Goal: Find specific page/section: Find specific page/section

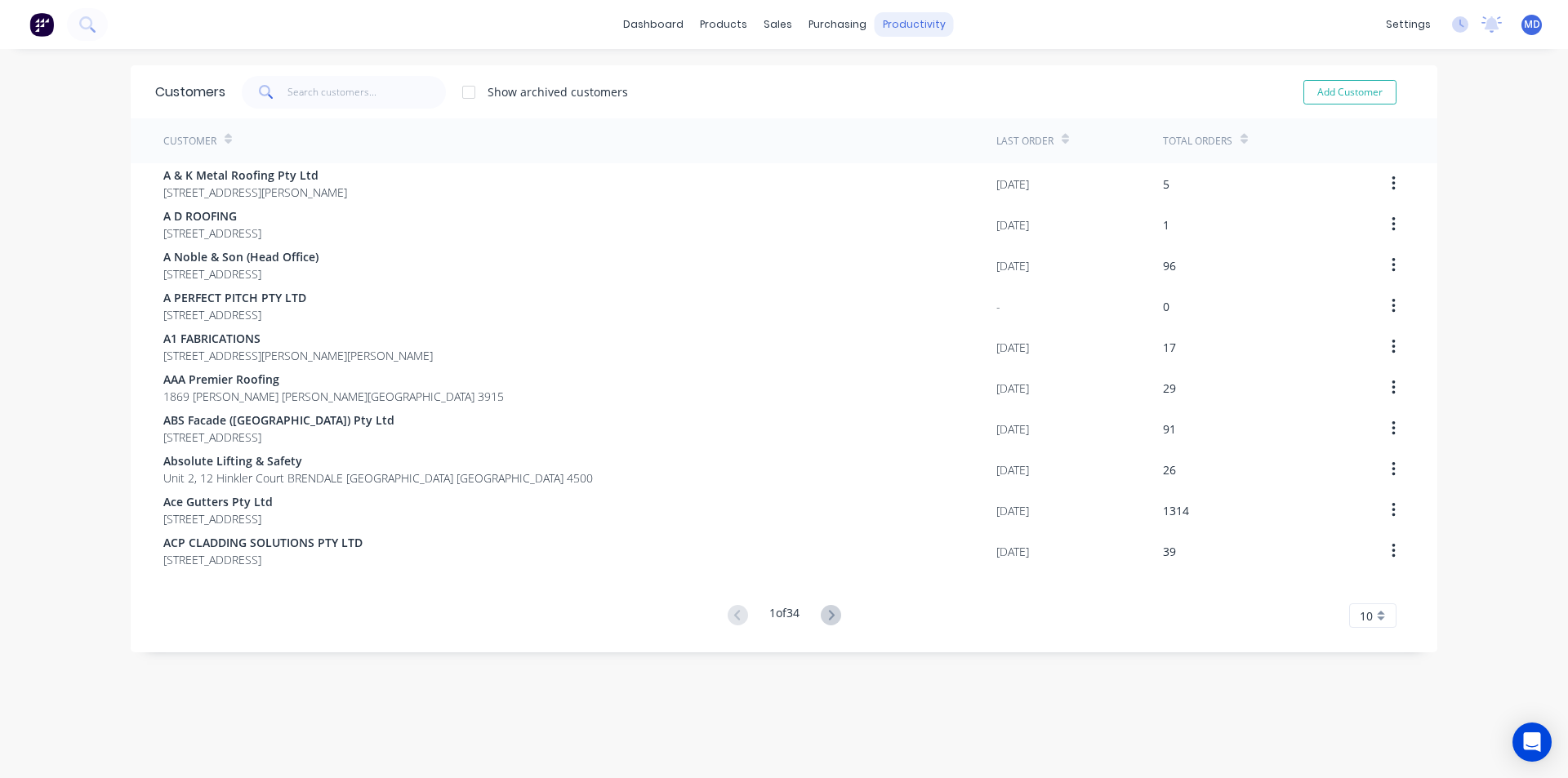
click at [891, 23] on div "productivity" at bounding box center [914, 24] width 79 height 25
click at [941, 79] on div "Workflow" at bounding box center [936, 79] width 49 height 15
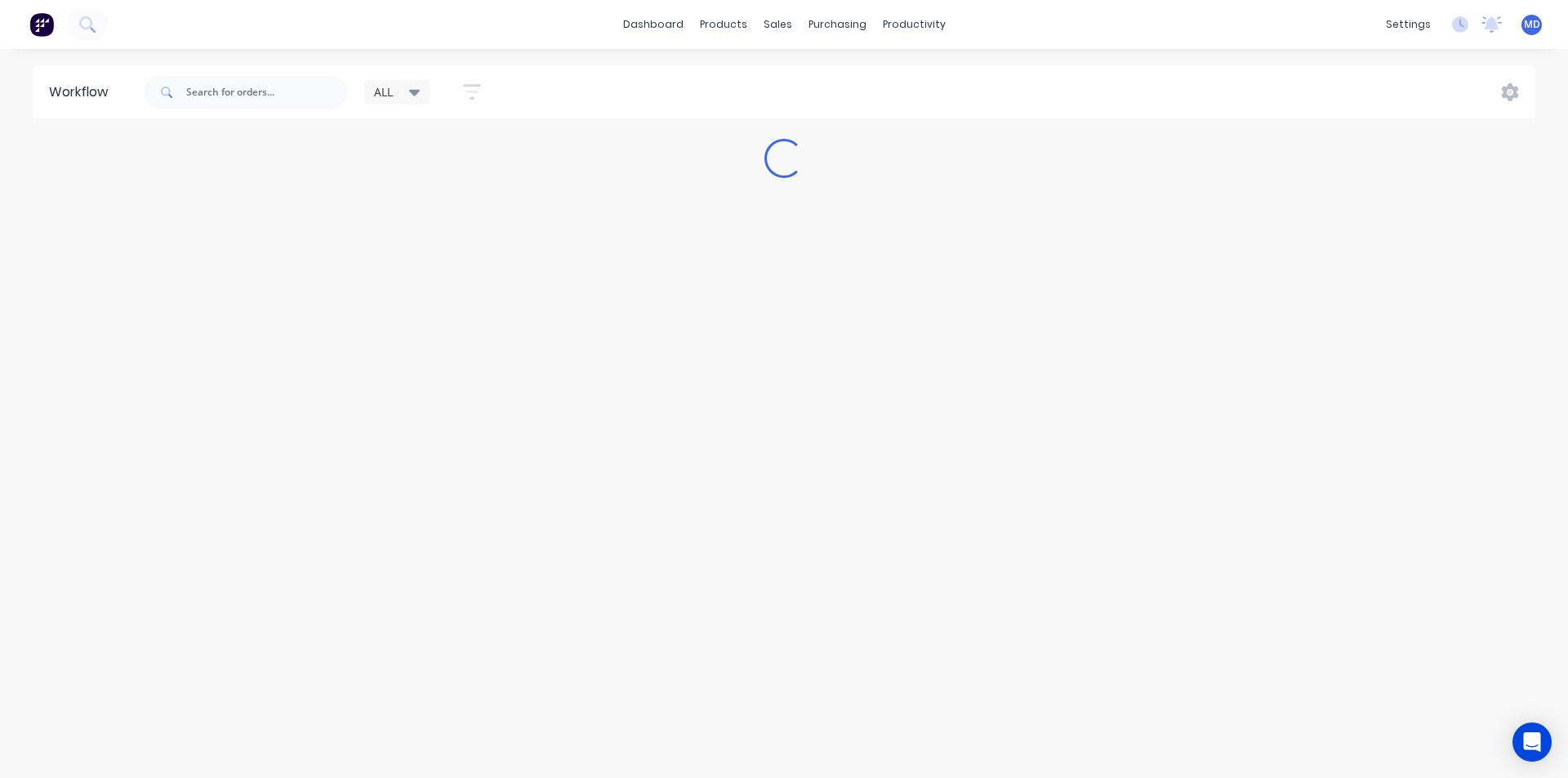
click at [416, 91] on icon at bounding box center [414, 93] width 11 height 6
click at [396, 334] on button "NCG" at bounding box center [464, 344] width 174 height 18
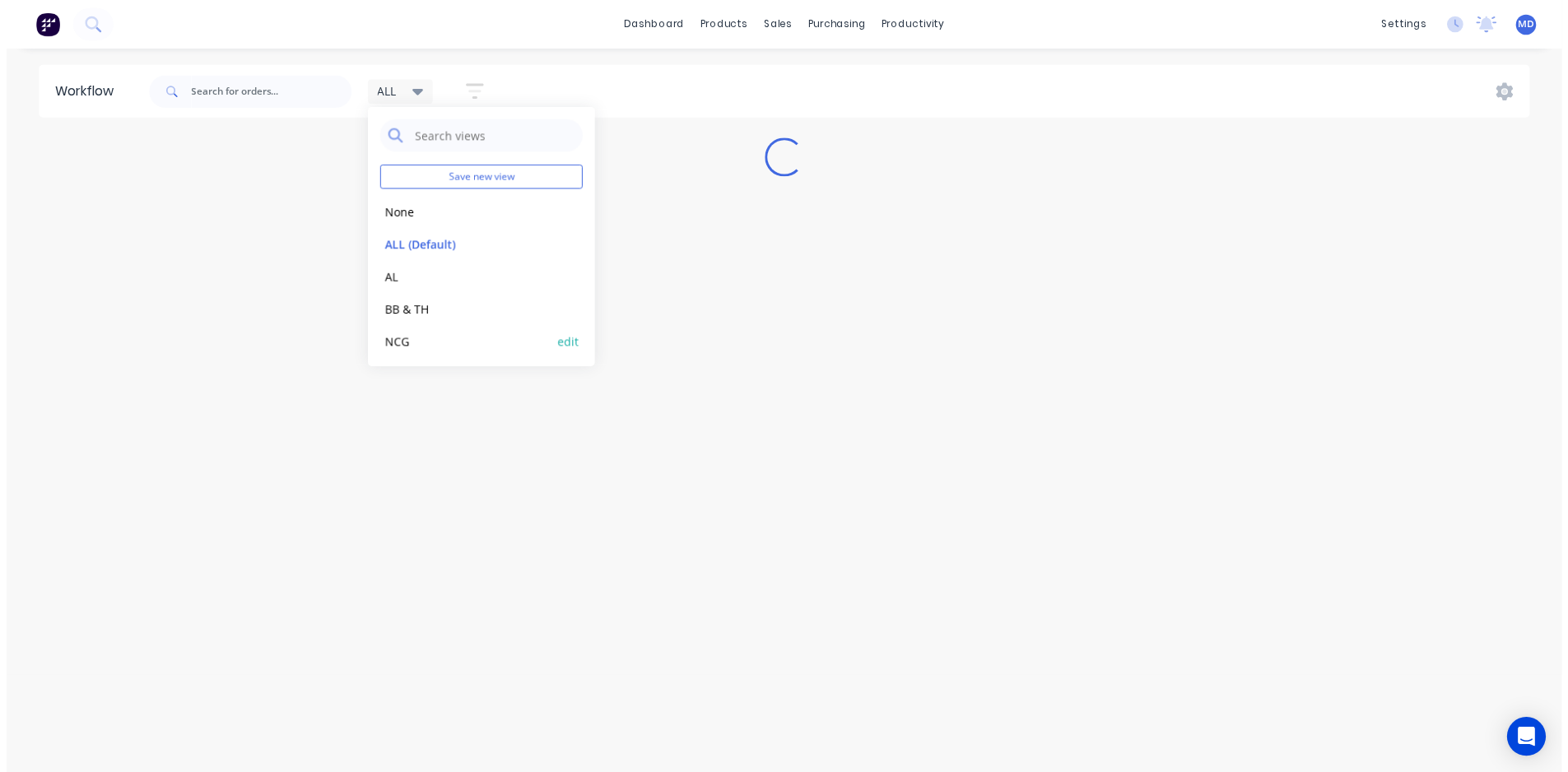
scroll to position [69, 0]
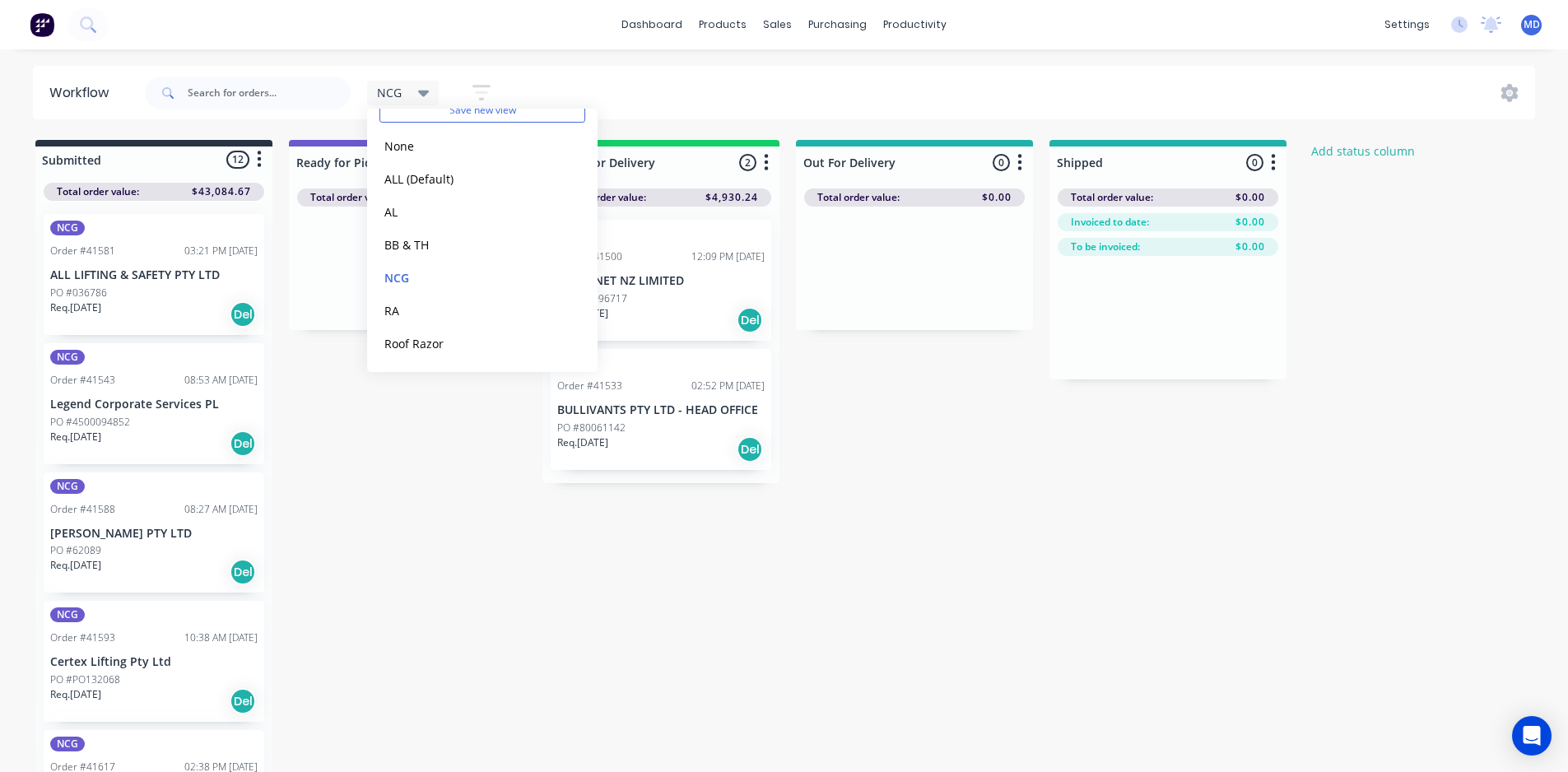
click at [806, 82] on div "NCG Save new view None edit ALL (Default) edit AL edit BB & TH edit NCG edit RA…" at bounding box center [838, 92] width 1394 height 49
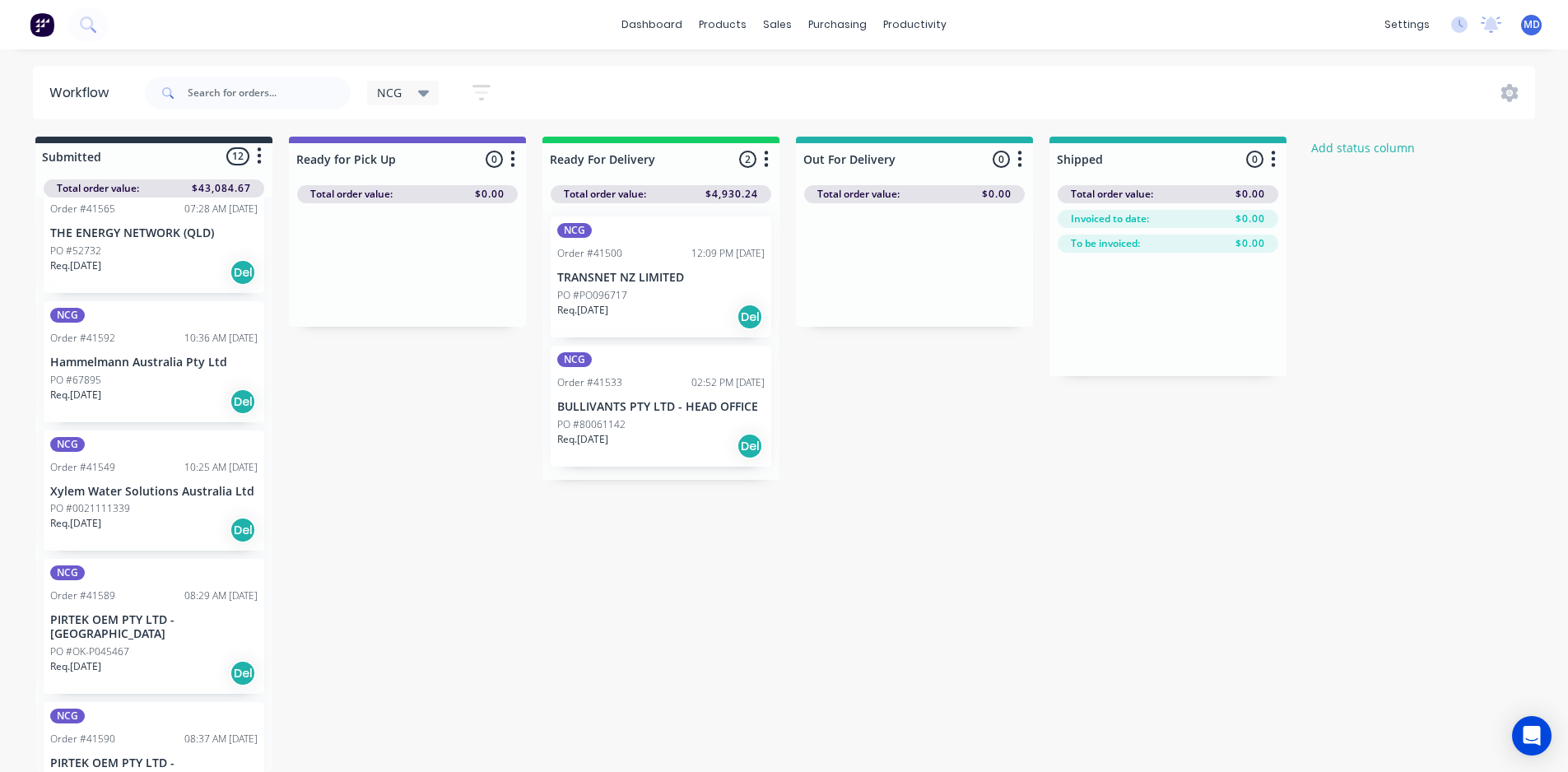
scroll to position [980, 0]
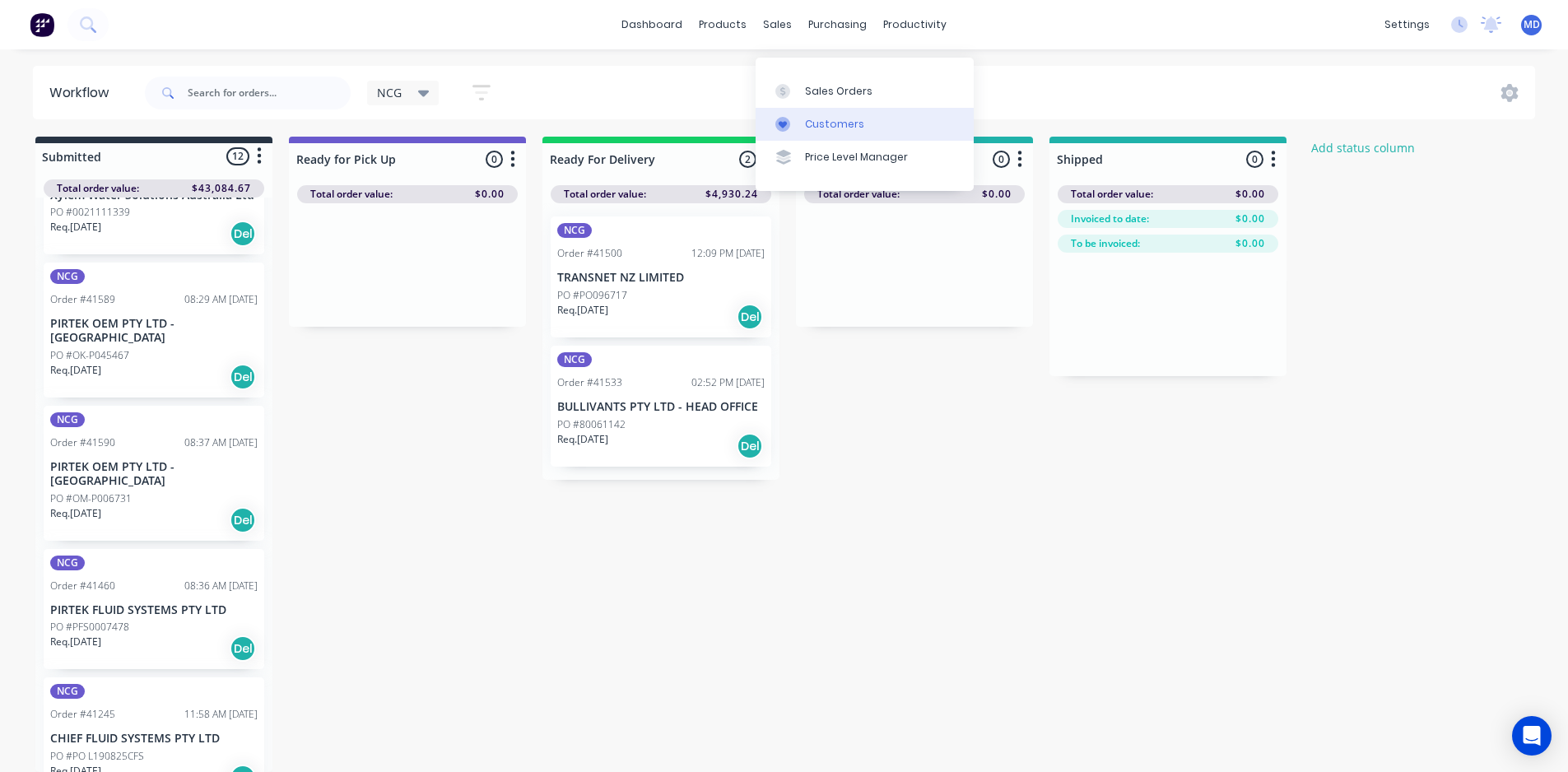
click at [842, 117] on div "Customers" at bounding box center [834, 125] width 59 height 15
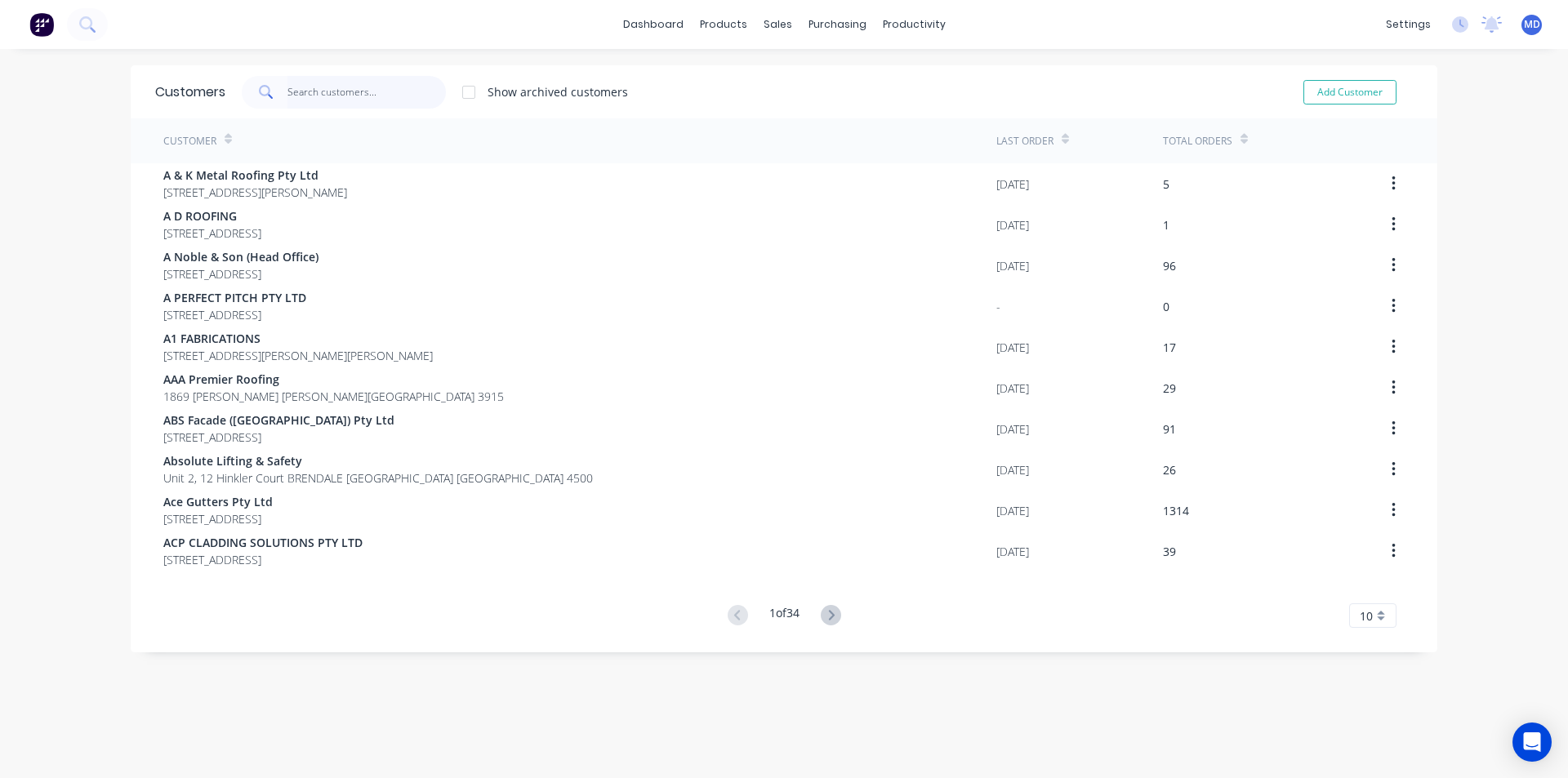
click at [401, 95] on input "text" at bounding box center [367, 93] width 159 height 33
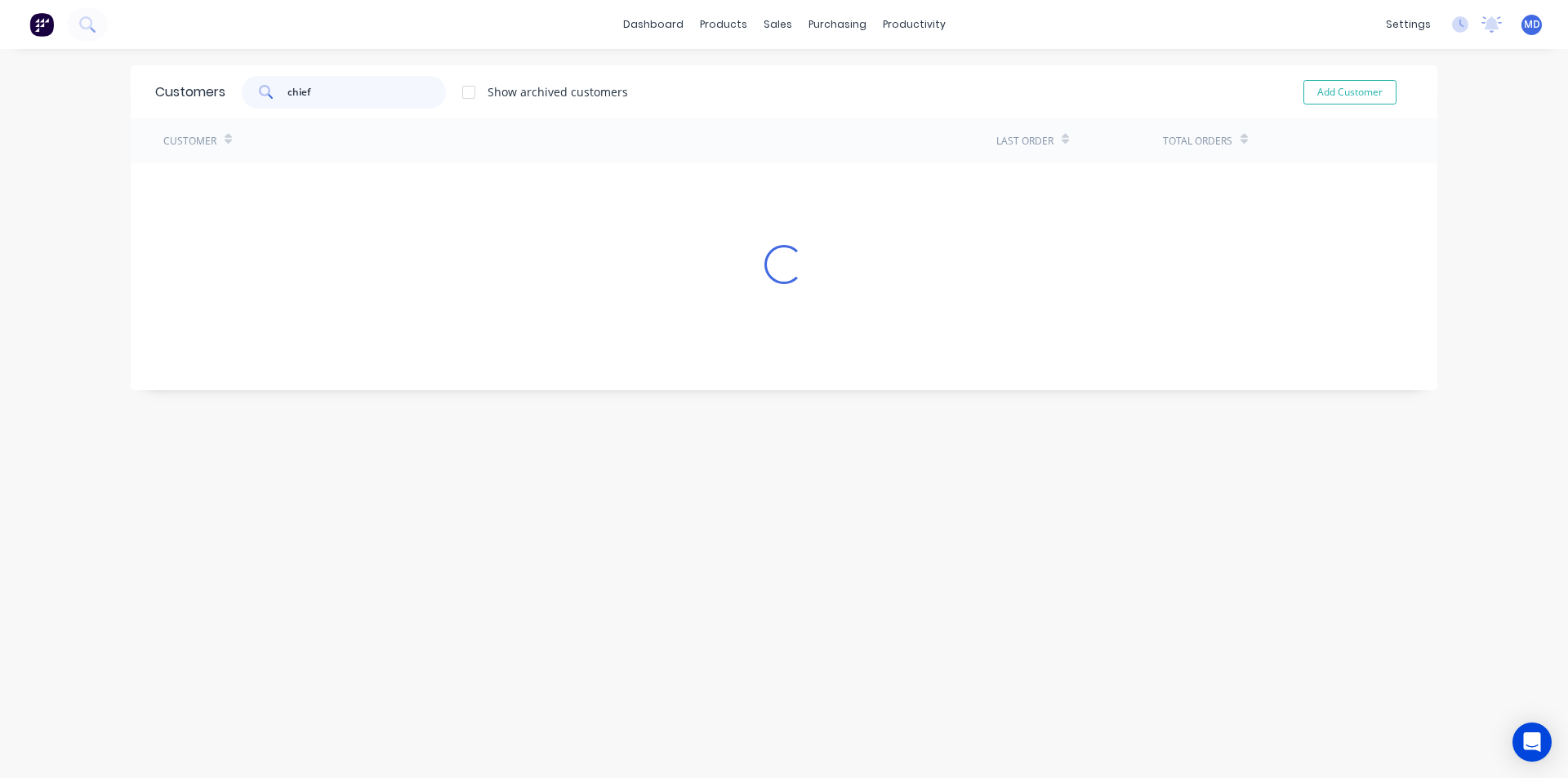
type input "chief"
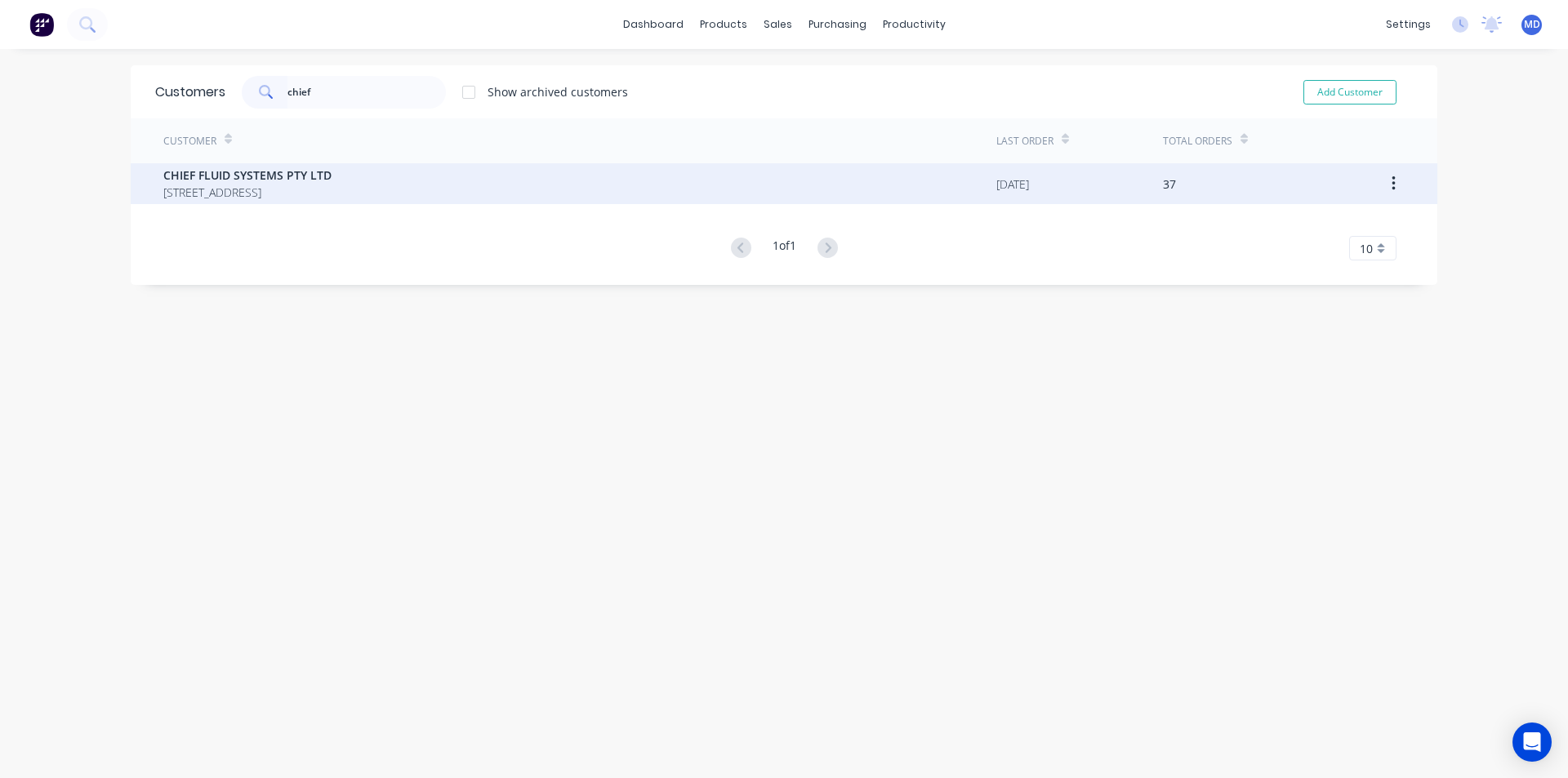
click at [214, 177] on span "CHIEF FLUID SYSTEMS PTY LTD" at bounding box center [247, 175] width 169 height 17
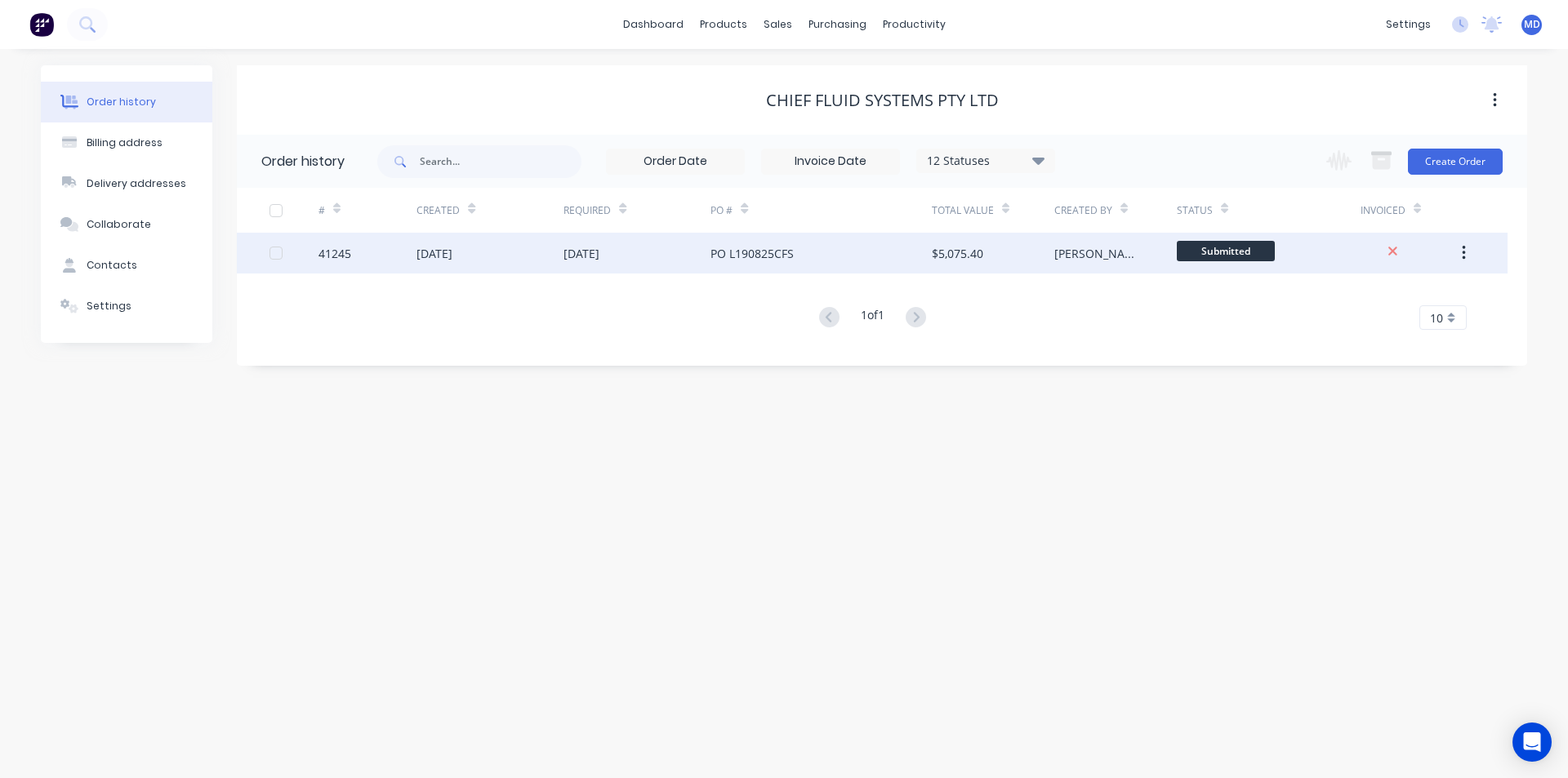
click at [855, 247] on div "PO L190825CFS" at bounding box center [820, 253] width 221 height 41
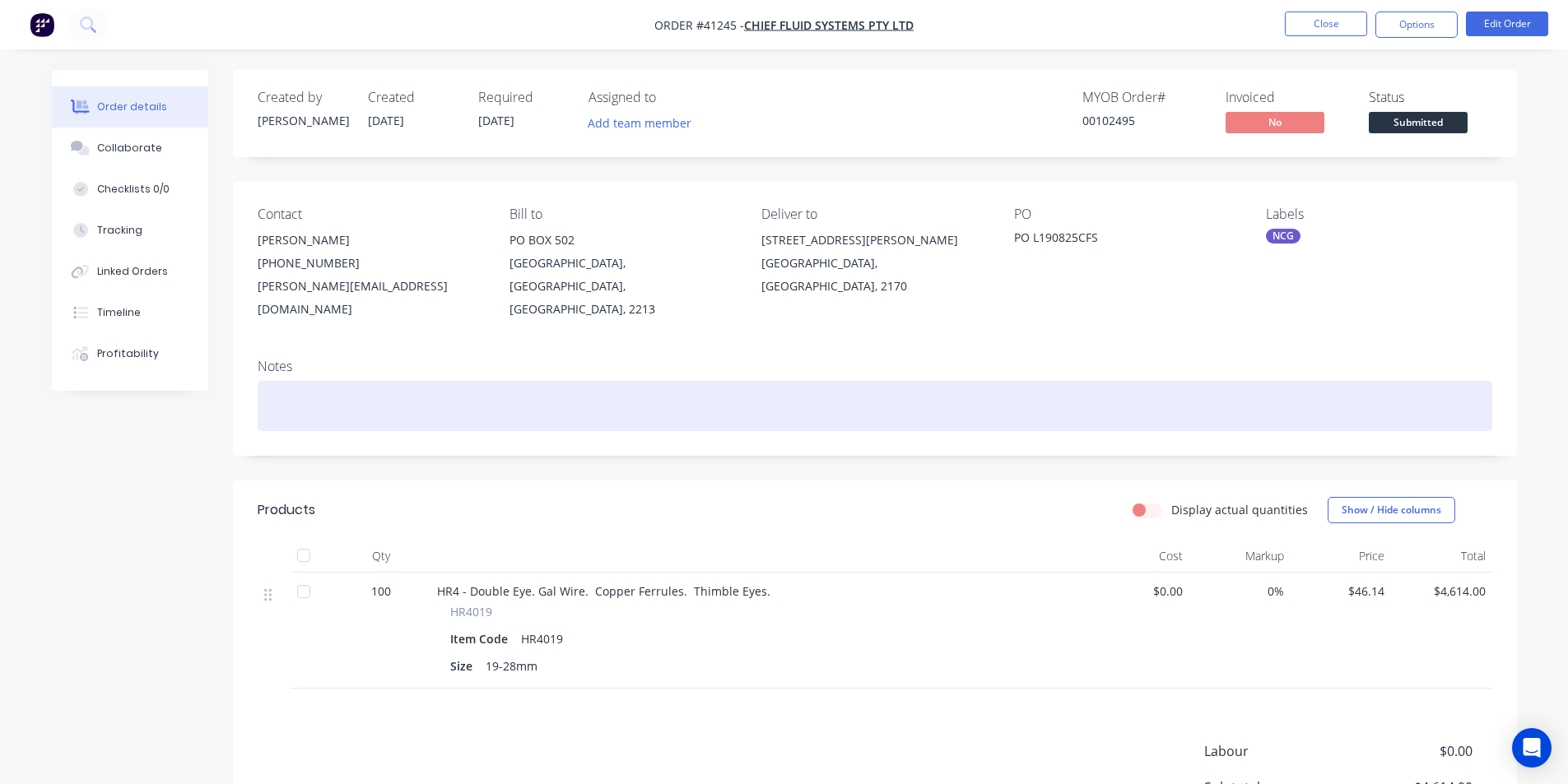
scroll to position [175, 0]
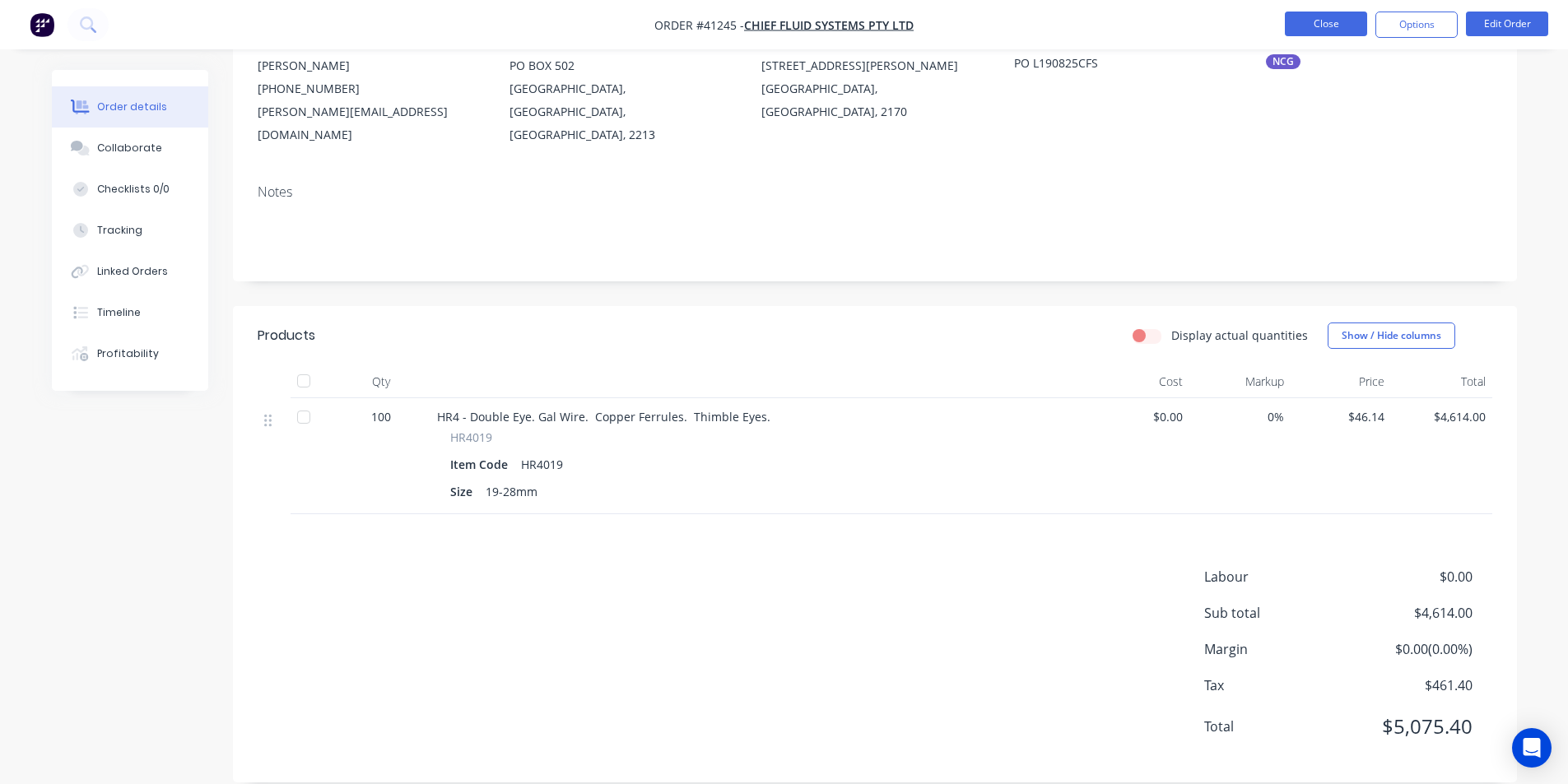
click at [1320, 27] on button "Close" at bounding box center [1326, 23] width 82 height 25
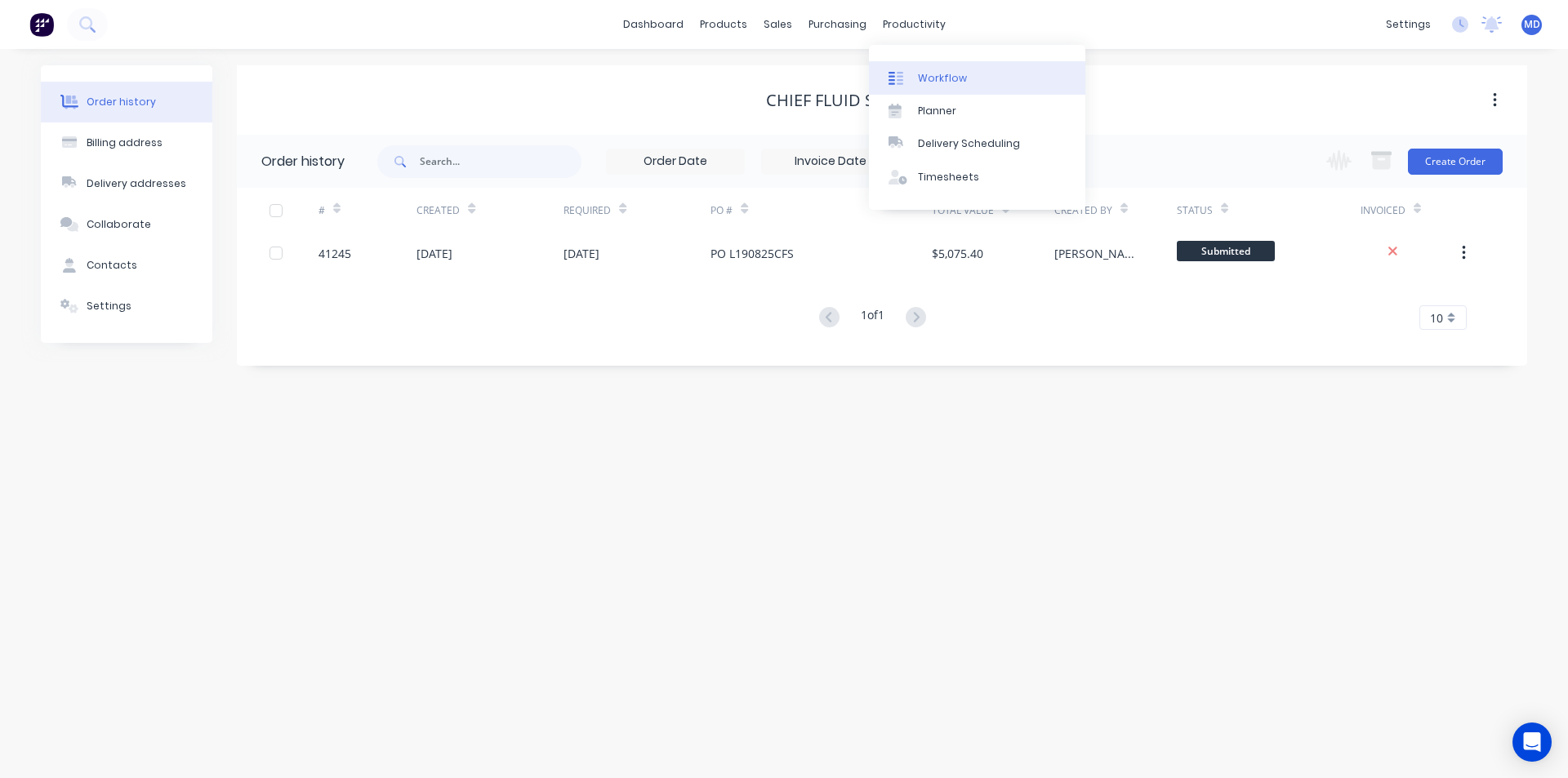
click at [948, 73] on div "Workflow" at bounding box center [941, 79] width 49 height 15
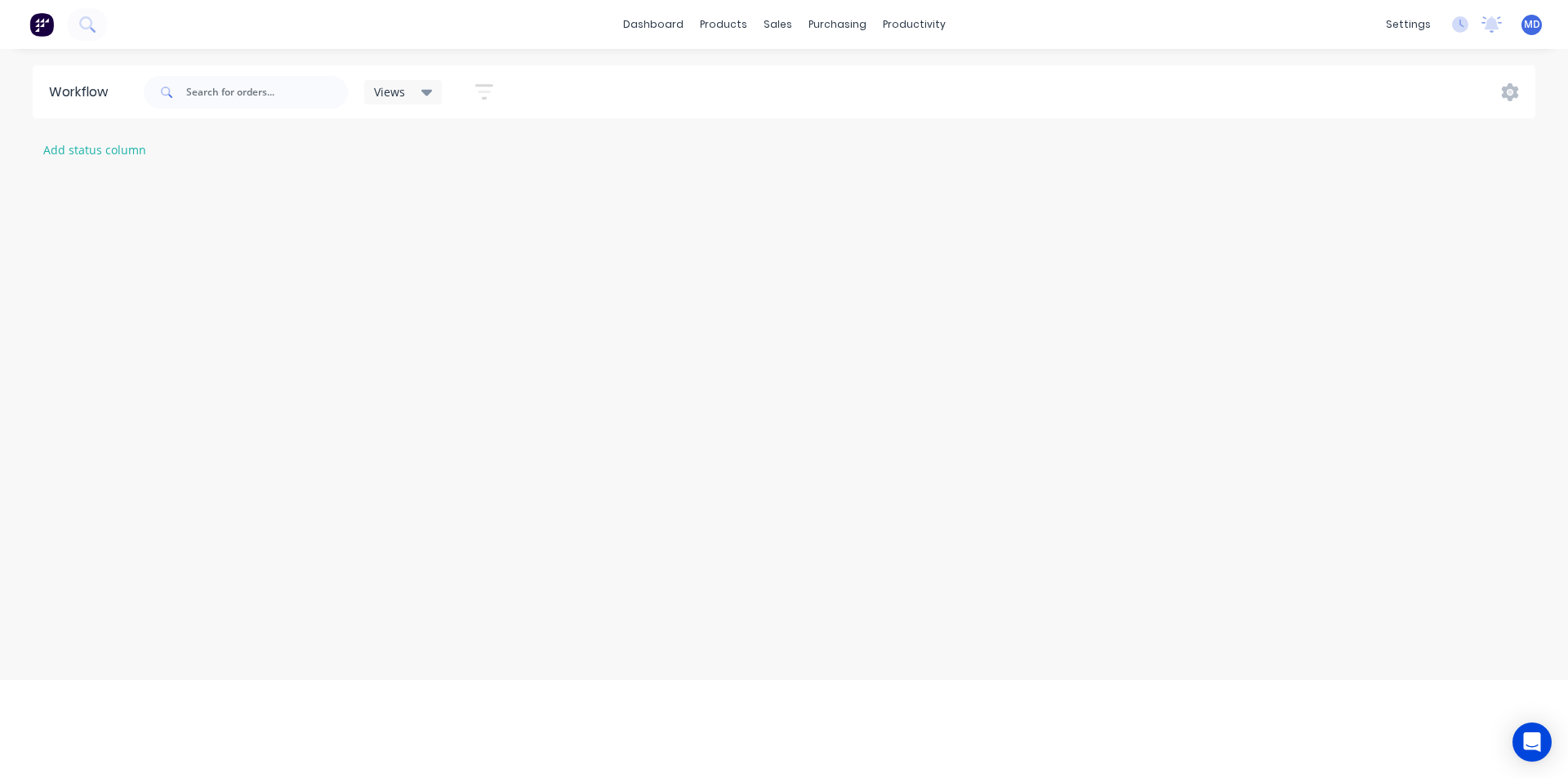
click at [941, 77] on div "Views Save new view Show/Hide statuses Show line item cards Show line item card…" at bounding box center [838, 92] width 1396 height 49
click at [934, 73] on div "Views Save new view Show/Hide statuses Show line item cards Show line item card…" at bounding box center [838, 92] width 1396 height 49
click at [411, 87] on icon at bounding box center [414, 93] width 11 height 18
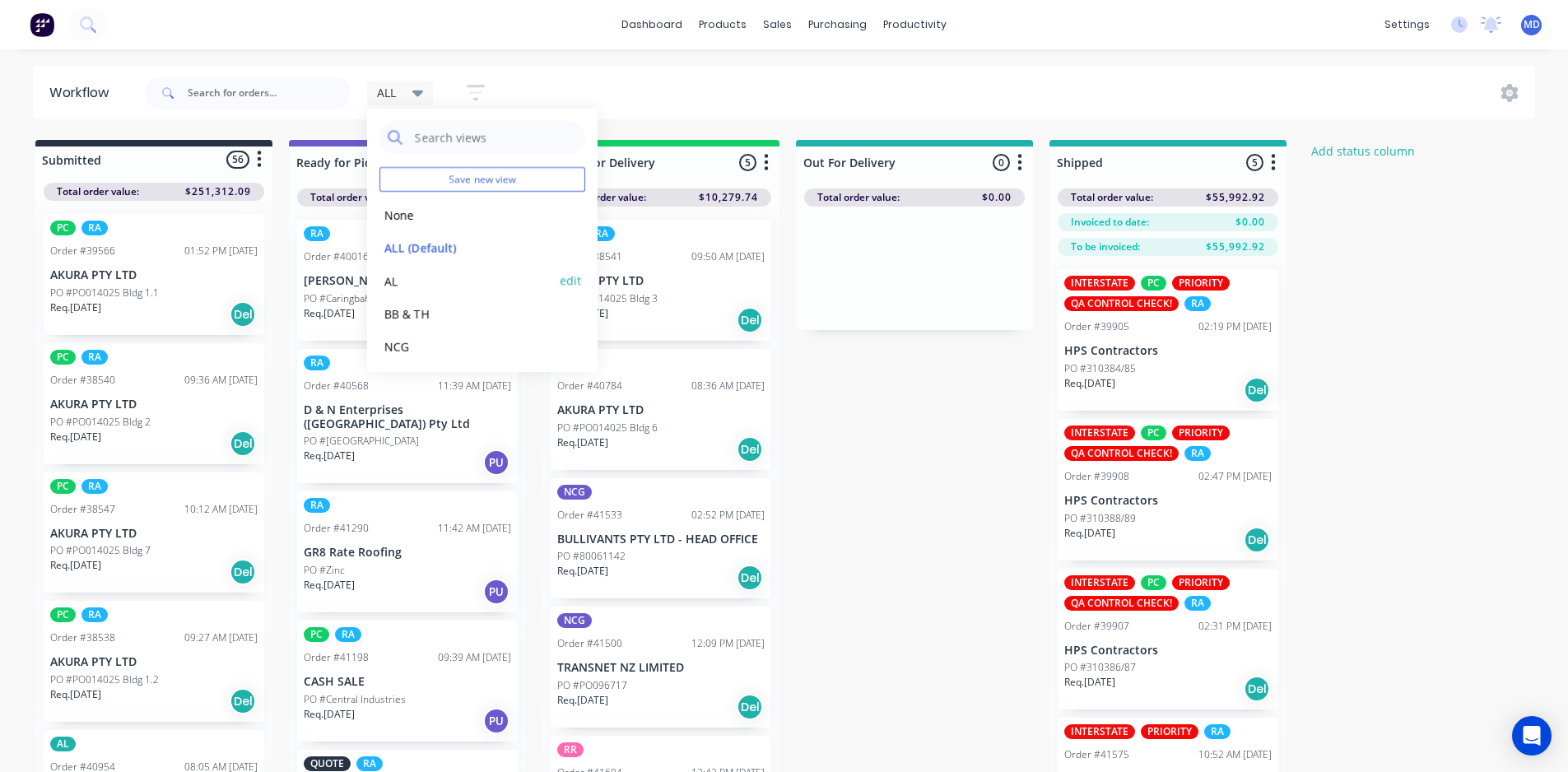
scroll to position [69, 0]
click at [404, 273] on button "NCG" at bounding box center [468, 277] width 176 height 18
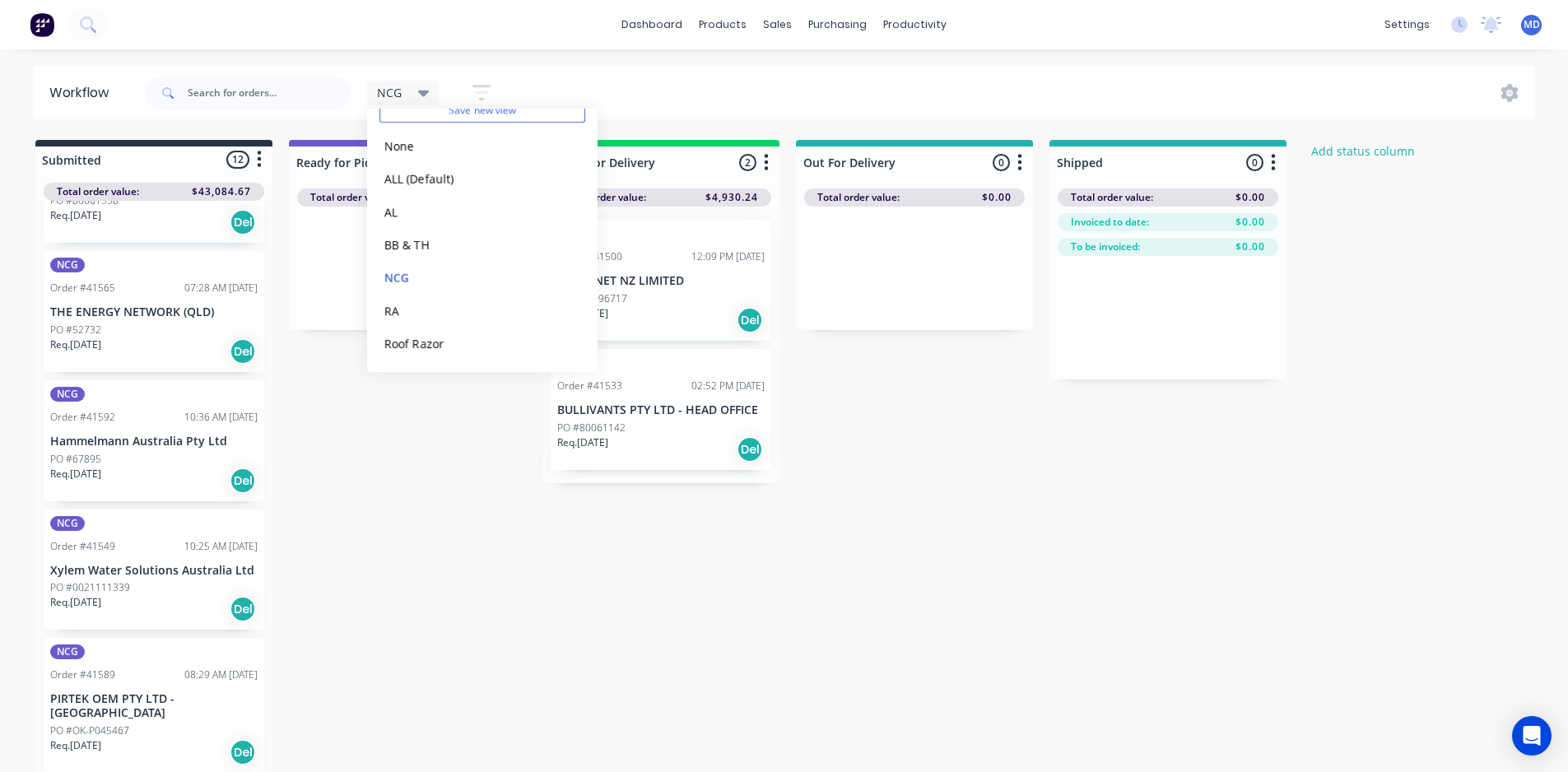
scroll to position [404, 0]
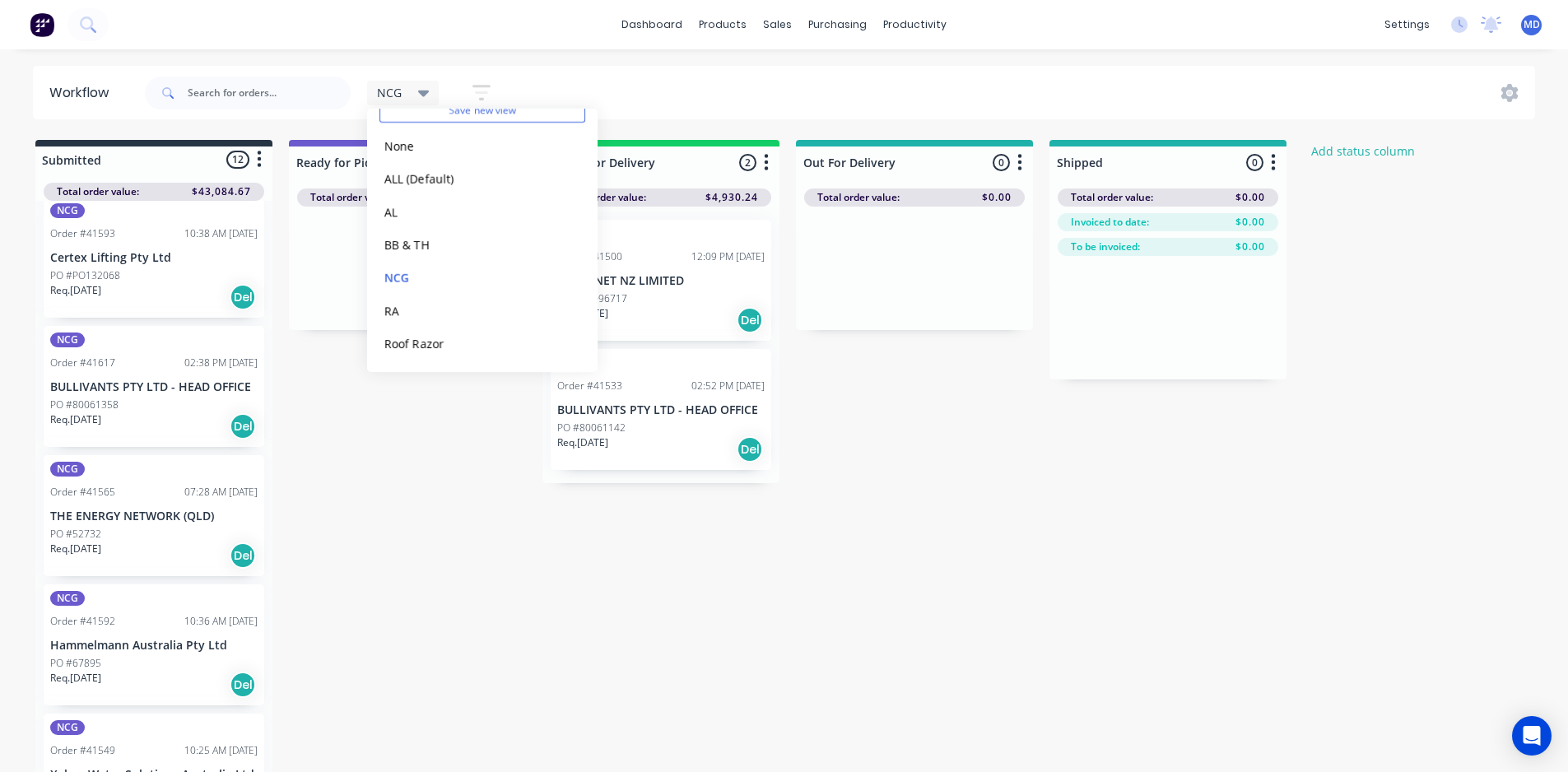
click at [820, 64] on div "dashboard products sales purchasing productivity dashboard products Product Cat…" at bounding box center [784, 336] width 1568 height 673
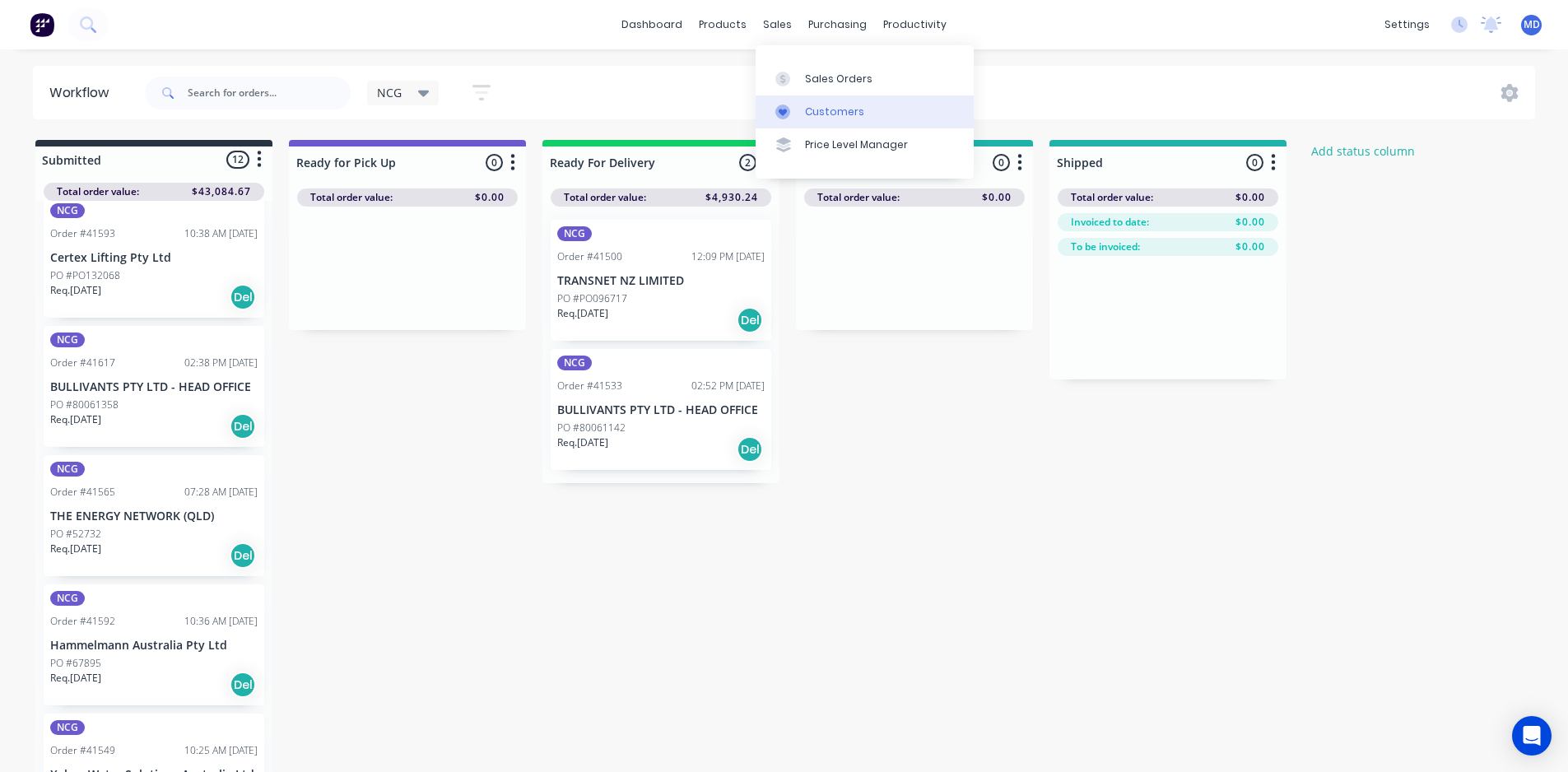
click at [816, 106] on div "Customers" at bounding box center [834, 112] width 59 height 15
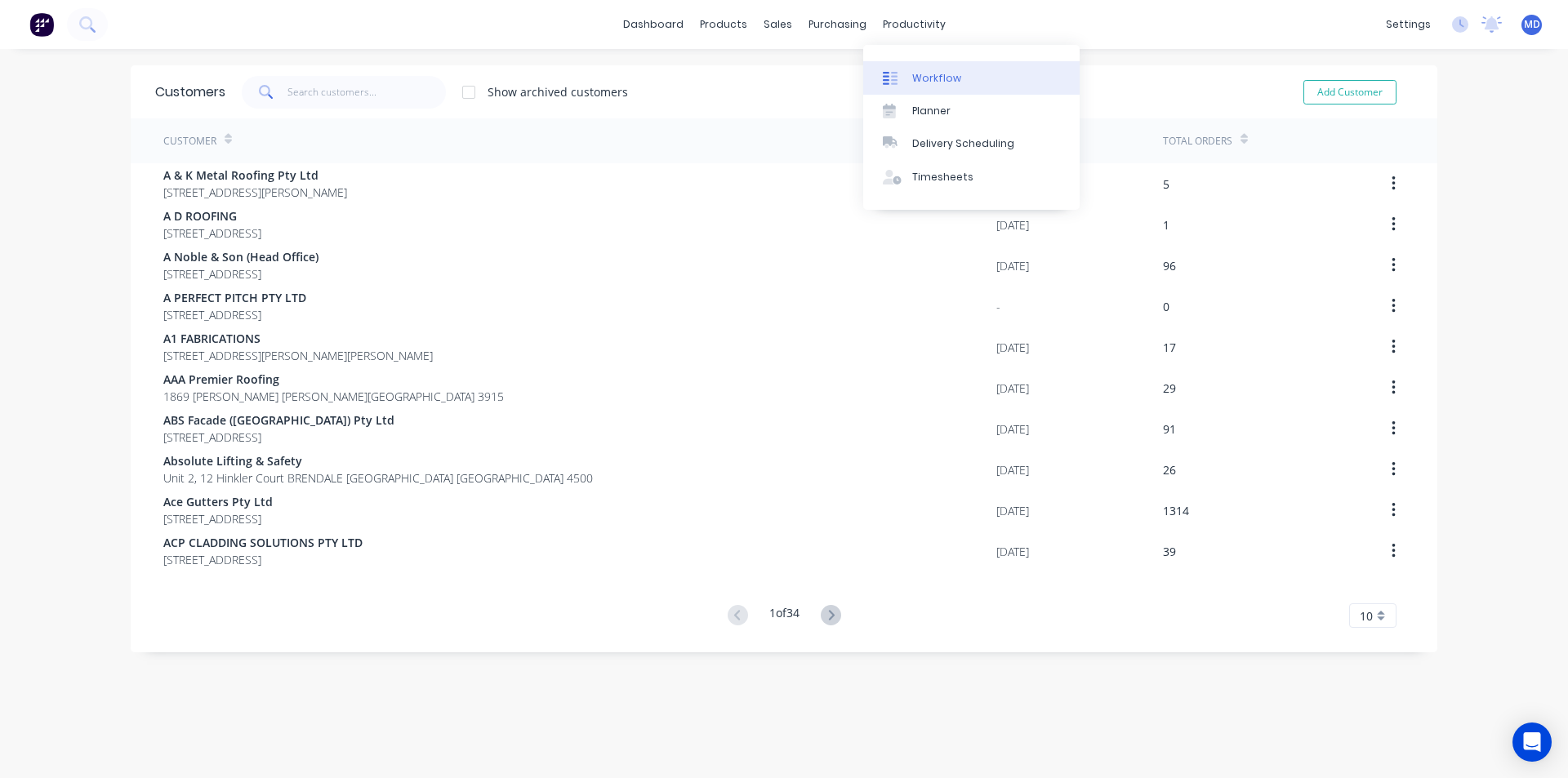
click at [932, 74] on div "Workflow" at bounding box center [936, 79] width 49 height 15
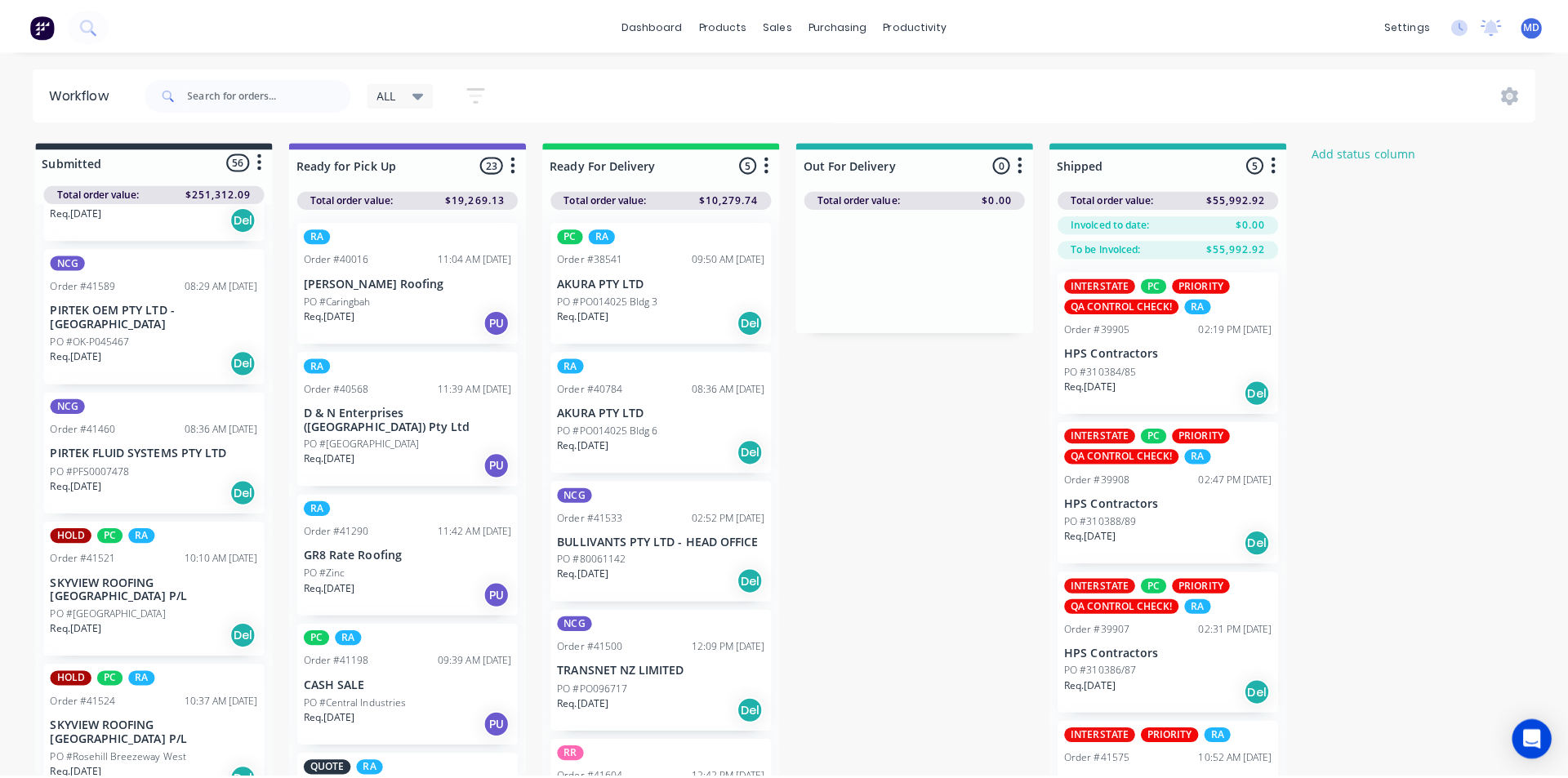
scroll to position [6312, 0]
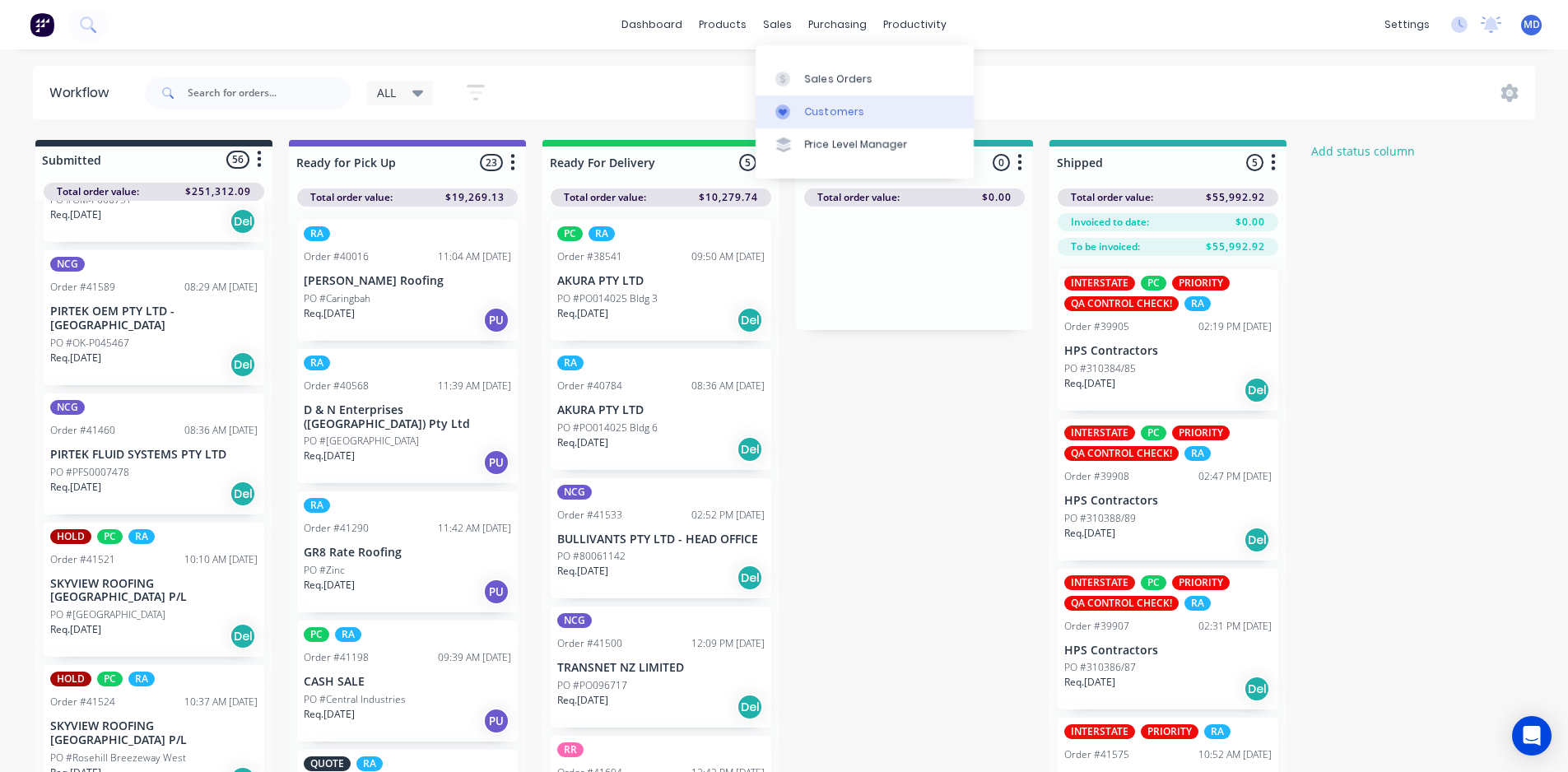
click at [836, 111] on div "Customers" at bounding box center [834, 112] width 59 height 15
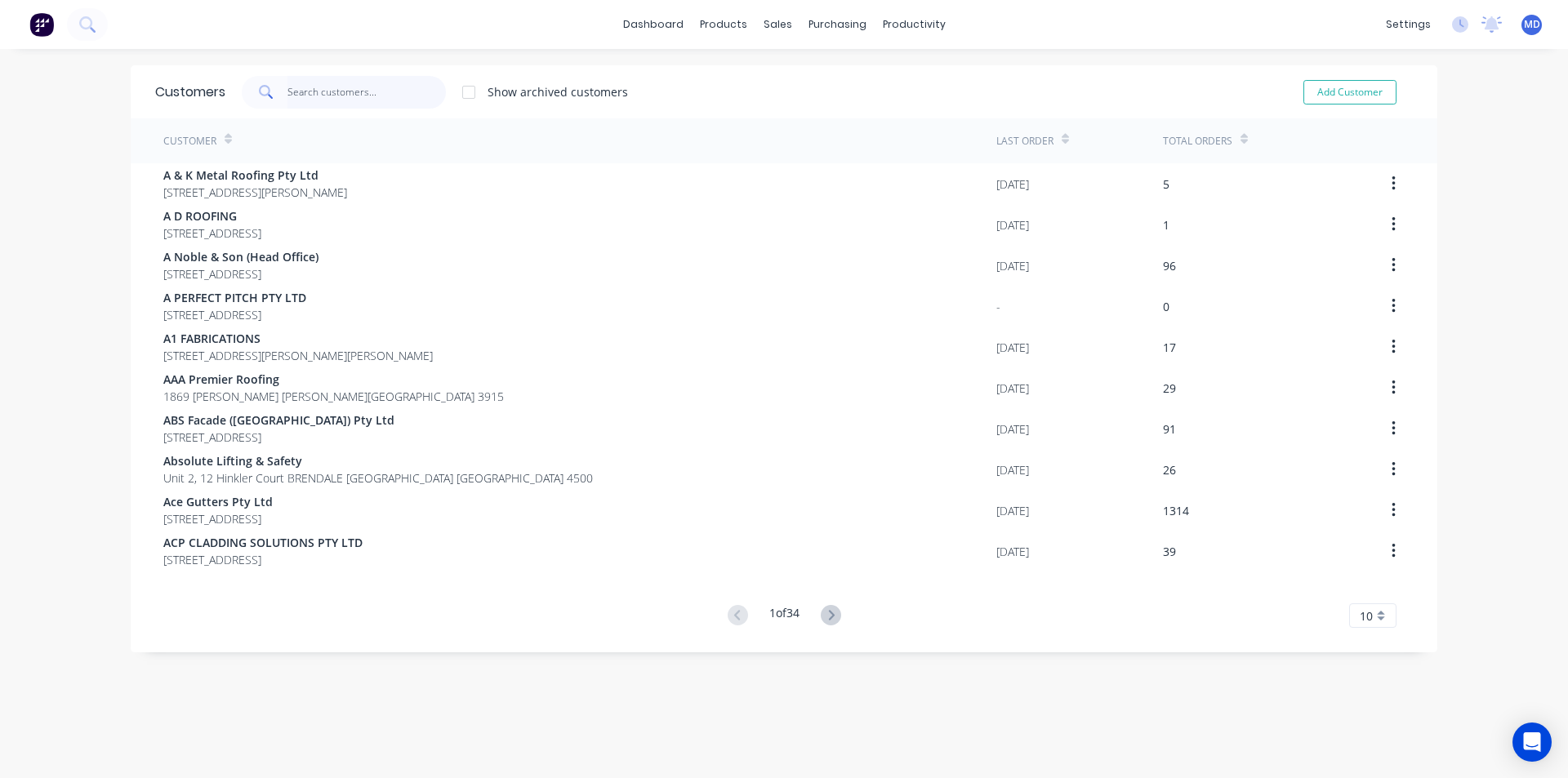
click at [357, 87] on input "text" at bounding box center [367, 93] width 159 height 33
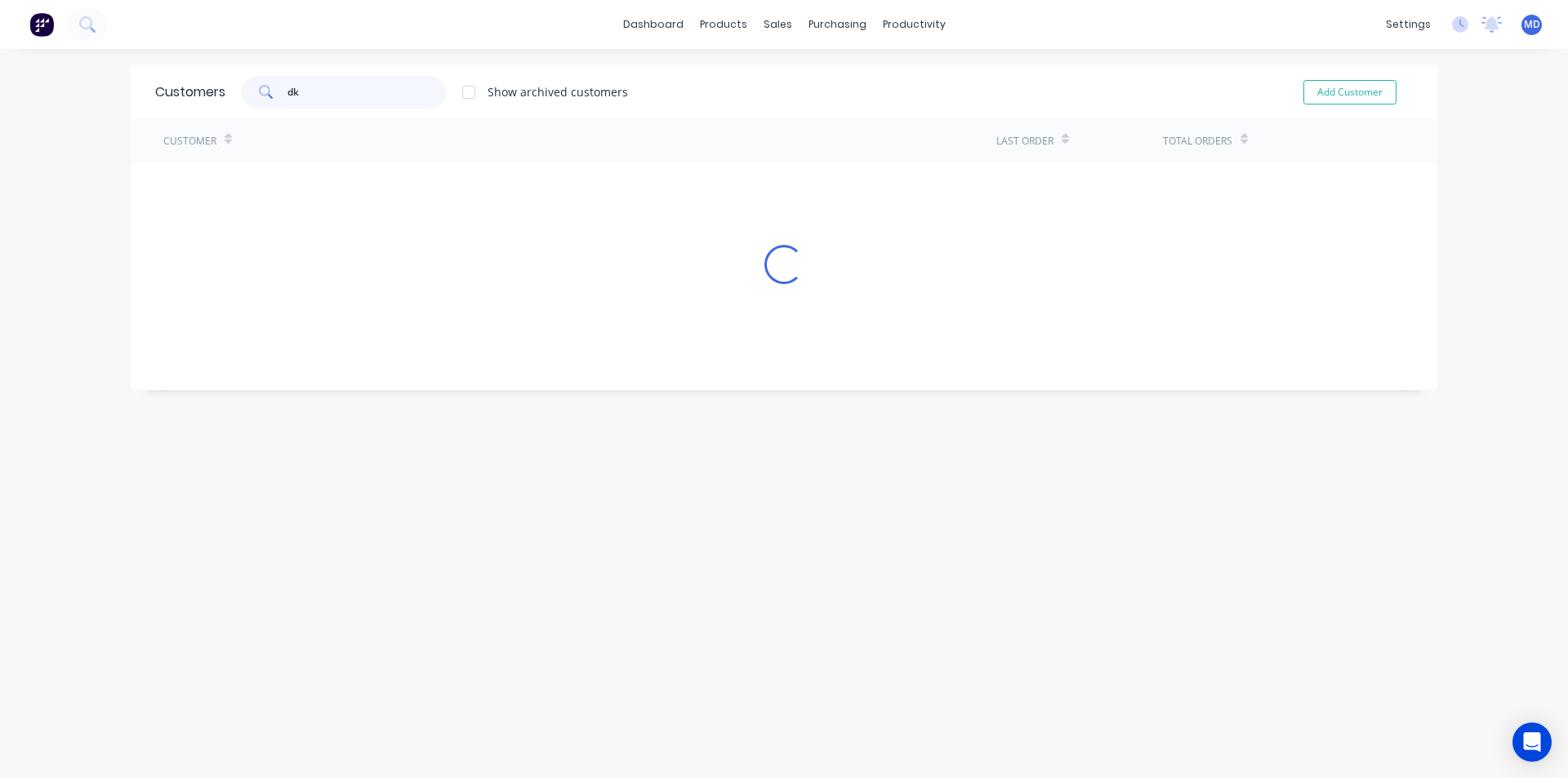
type input "d"
type input "skyview"
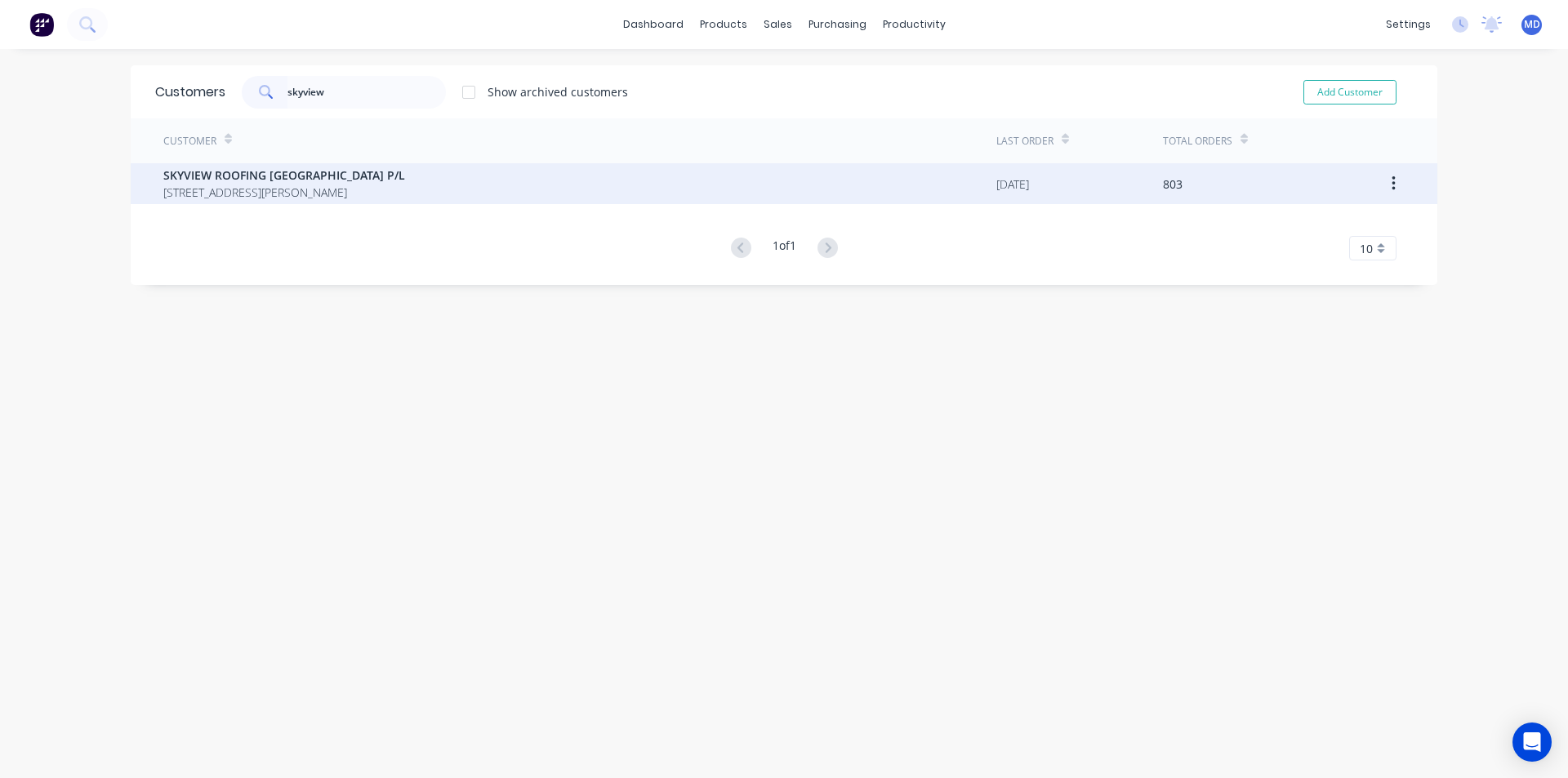
click at [275, 185] on span "[STREET_ADDRESS][PERSON_NAME]" at bounding box center [284, 192] width 242 height 17
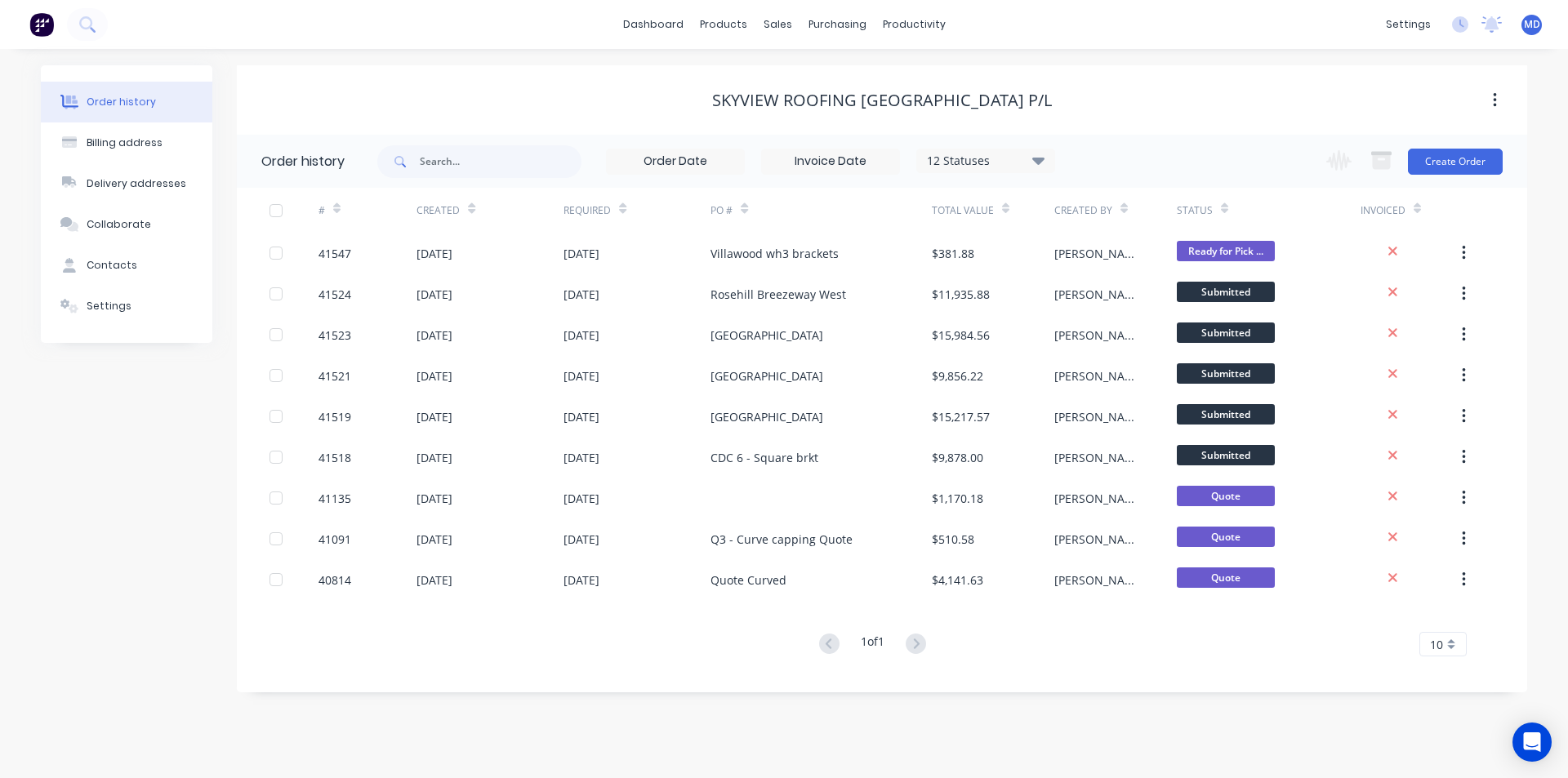
click at [626, 220] on div at bounding box center [622, 208] width 7 height 25
